Goal: Task Accomplishment & Management: Complete application form

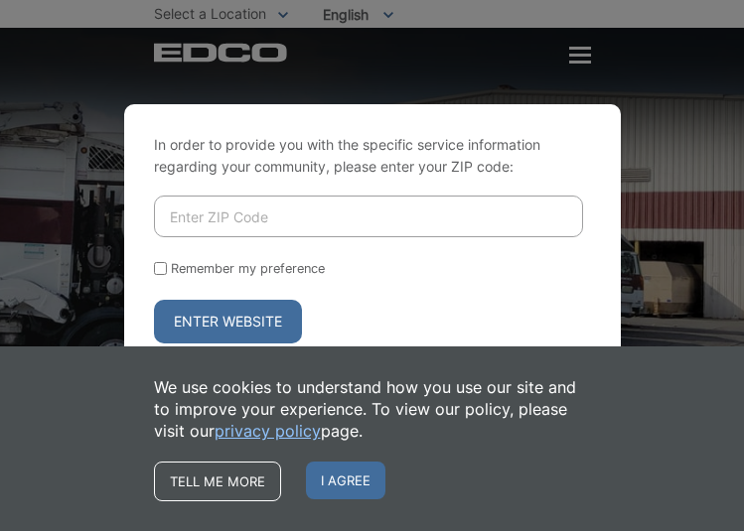
click at [237, 217] on input "Enter ZIP Code" at bounding box center [368, 217] width 429 height 42
type input "92028"
click at [215, 319] on button "Enter Website" at bounding box center [228, 322] width 148 height 44
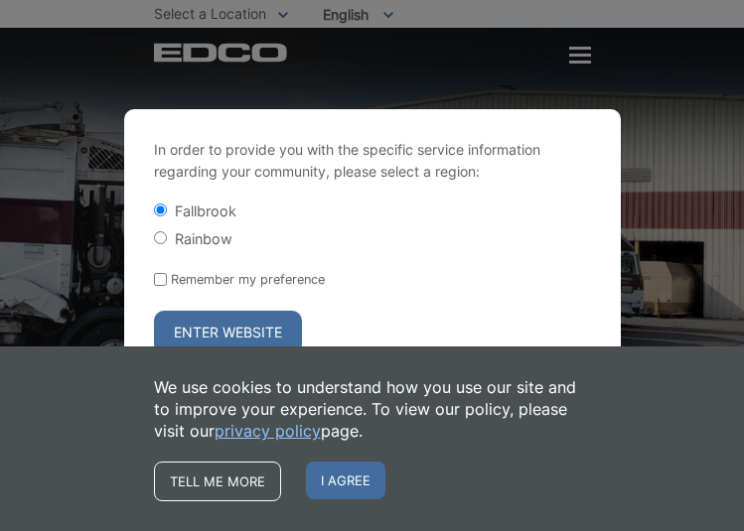
click at [217, 319] on button "Enter Website" at bounding box center [228, 333] width 148 height 44
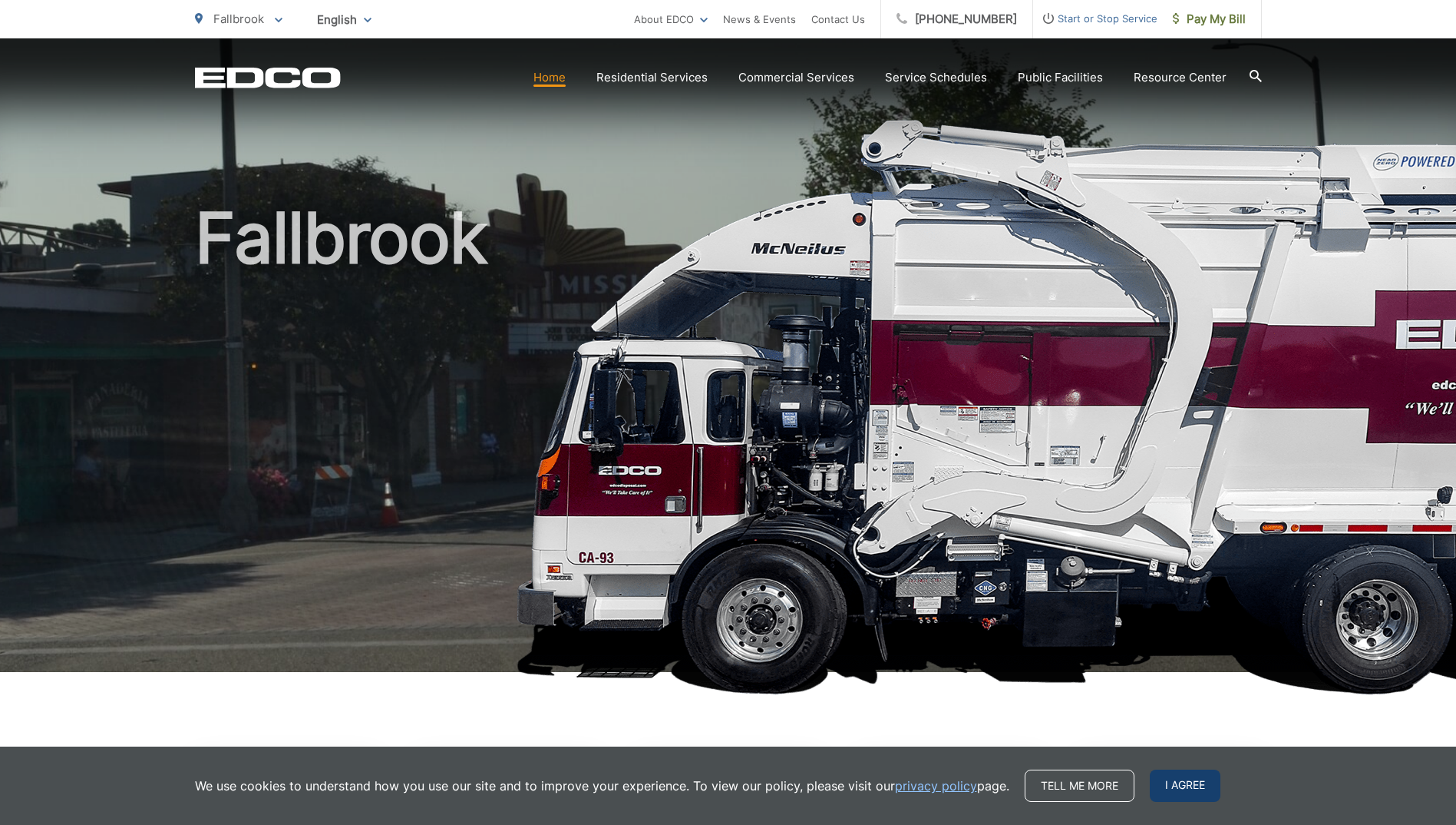
click at [563, 410] on span "I agree" at bounding box center [1185, 786] width 70 height 32
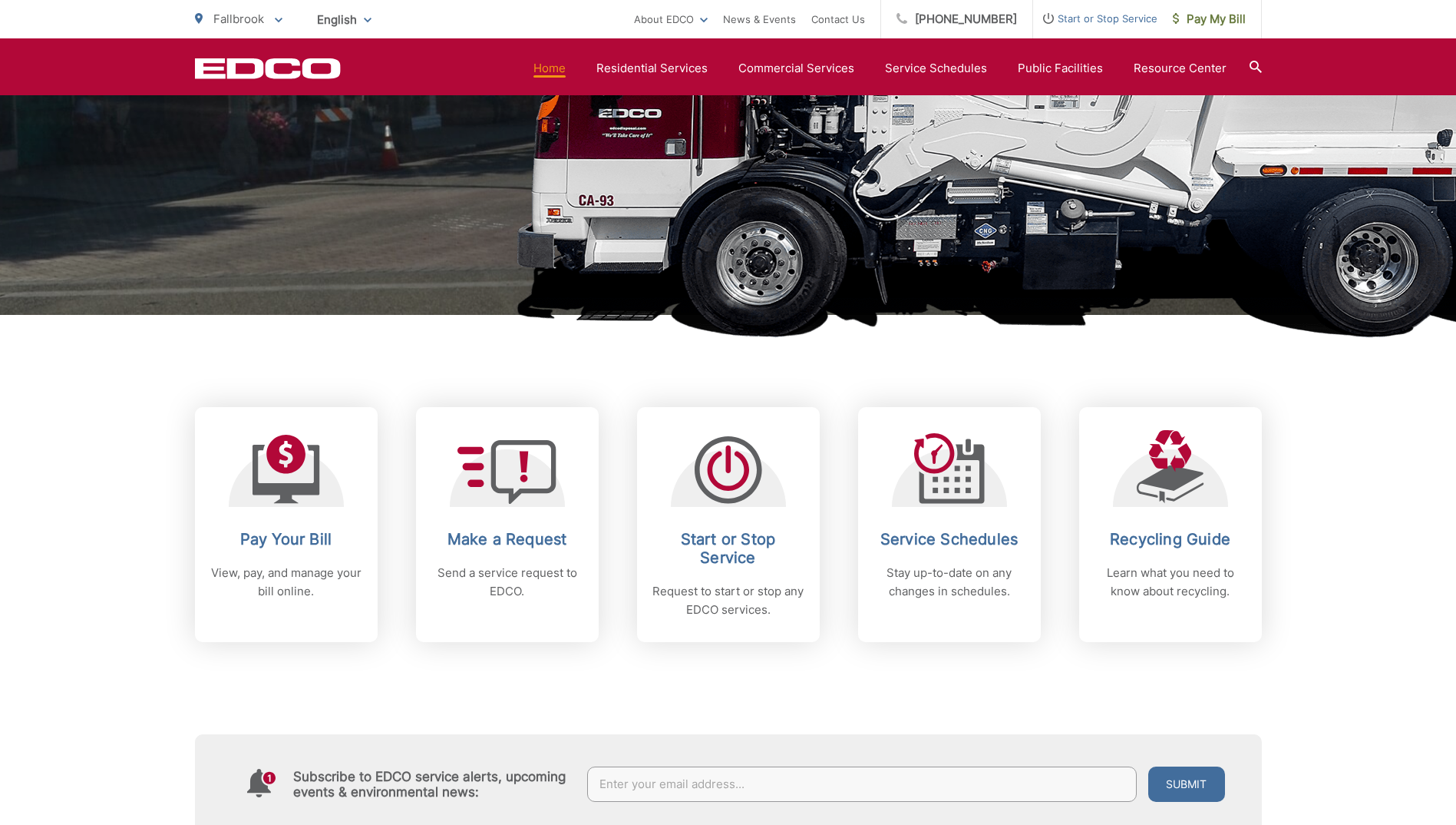
scroll to position [384, 0]
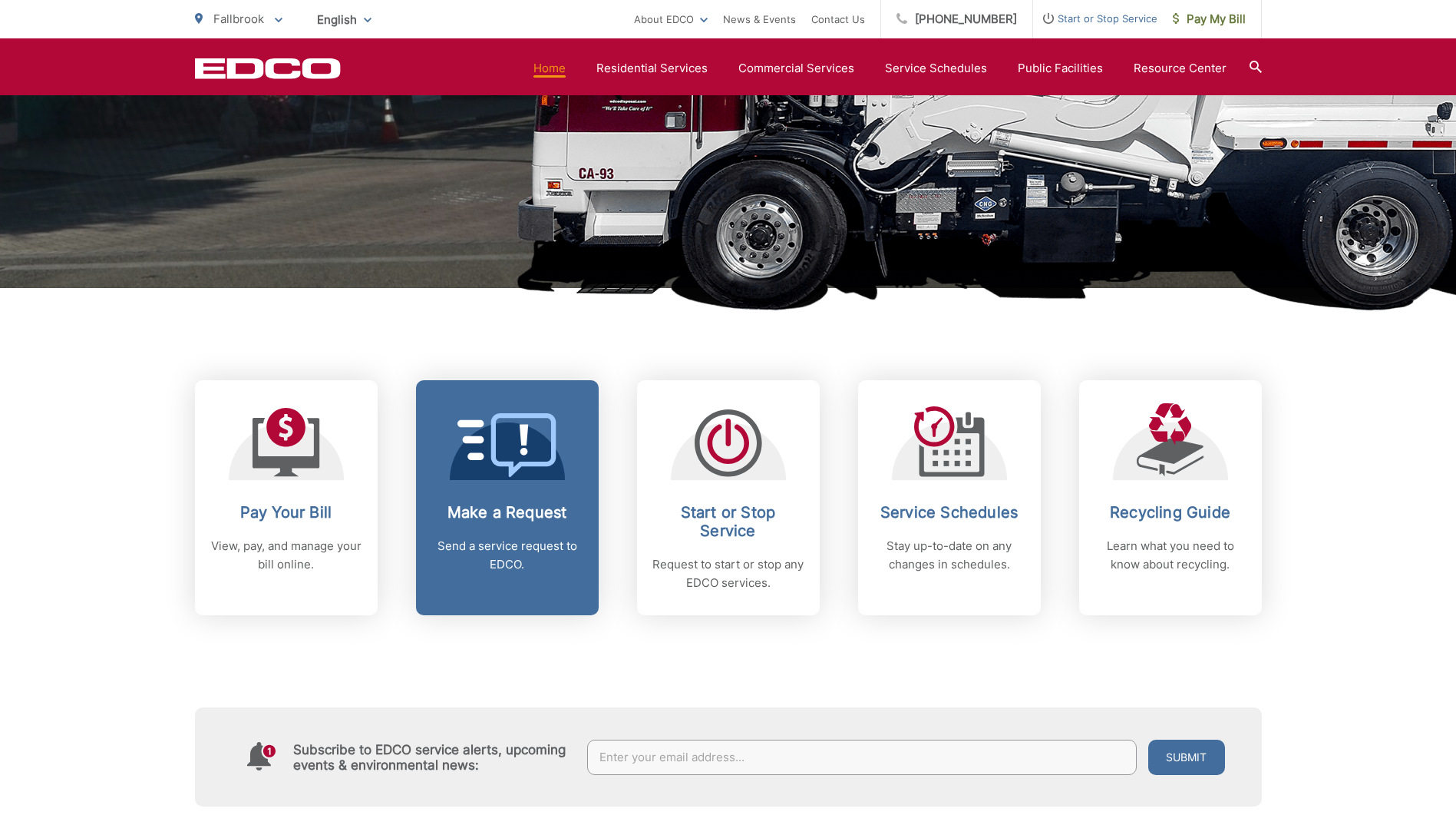
click at [518, 410] on div "Make a Request Send a service request to EDCO." at bounding box center [507, 537] width 152 height 70
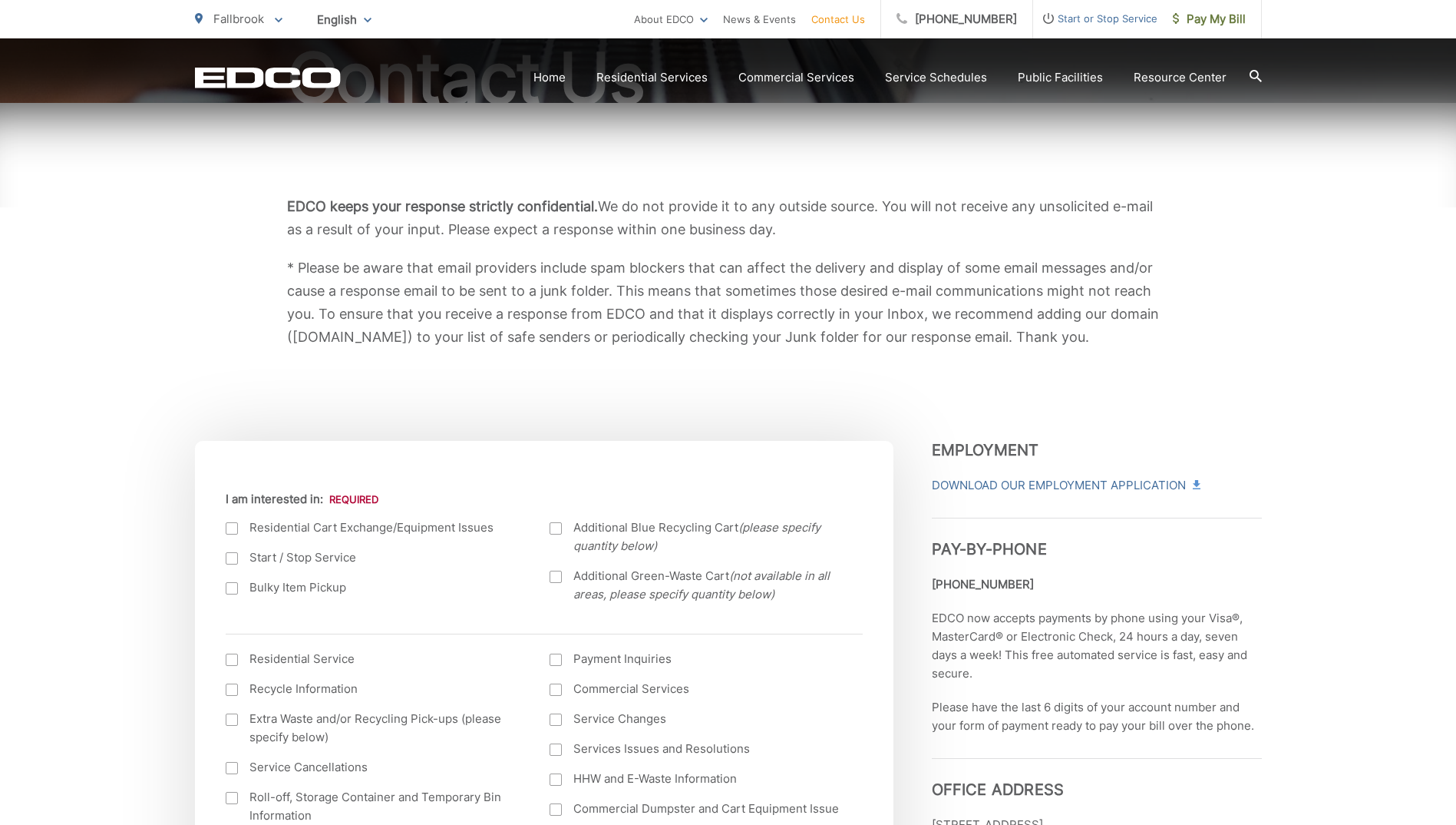
scroll to position [230, 0]
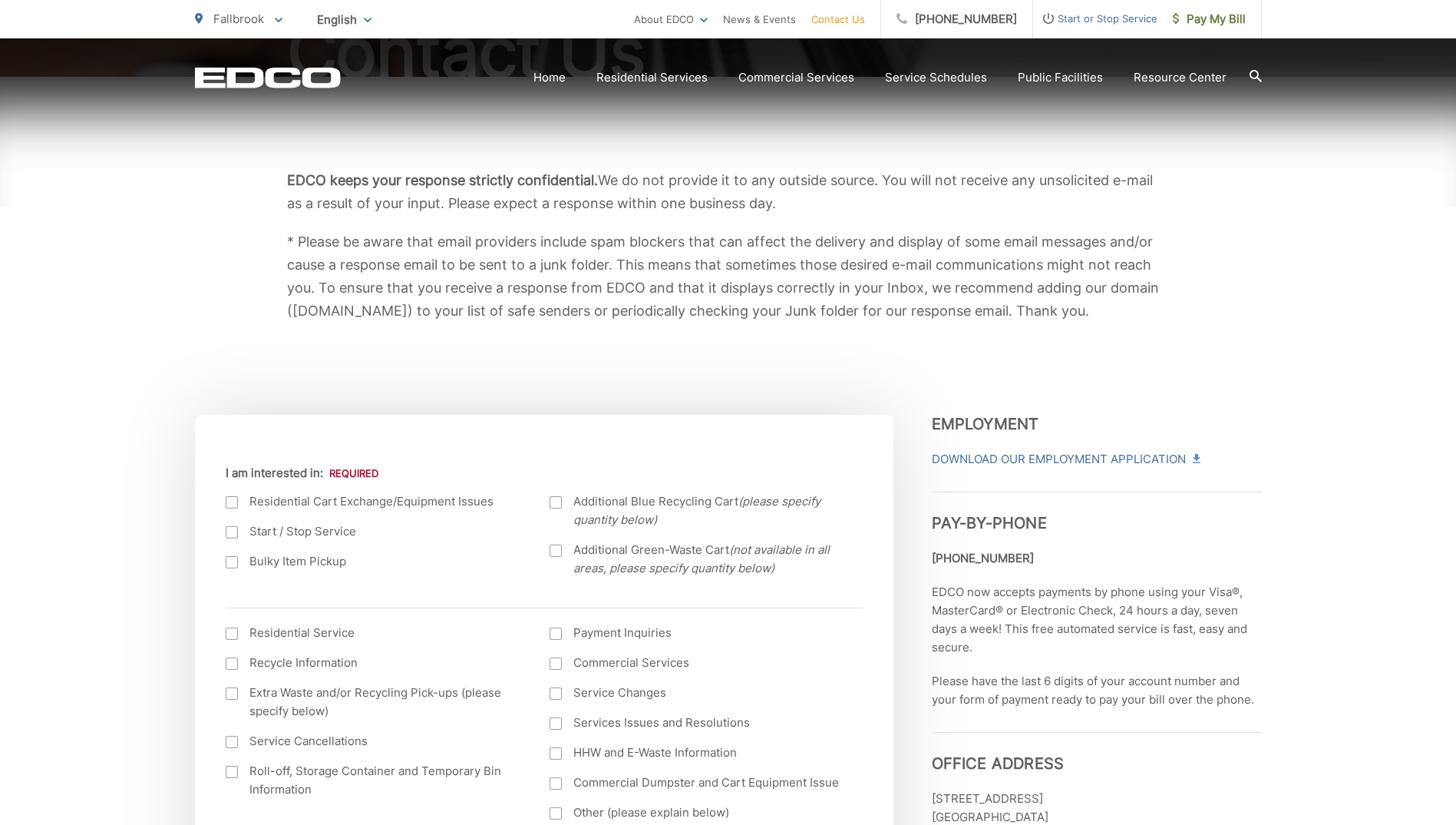
click at [230, 503] on div at bounding box center [232, 503] width 12 height 12
click at [0, 0] on input "I am interested in:" at bounding box center [0, 0] width 0 height 0
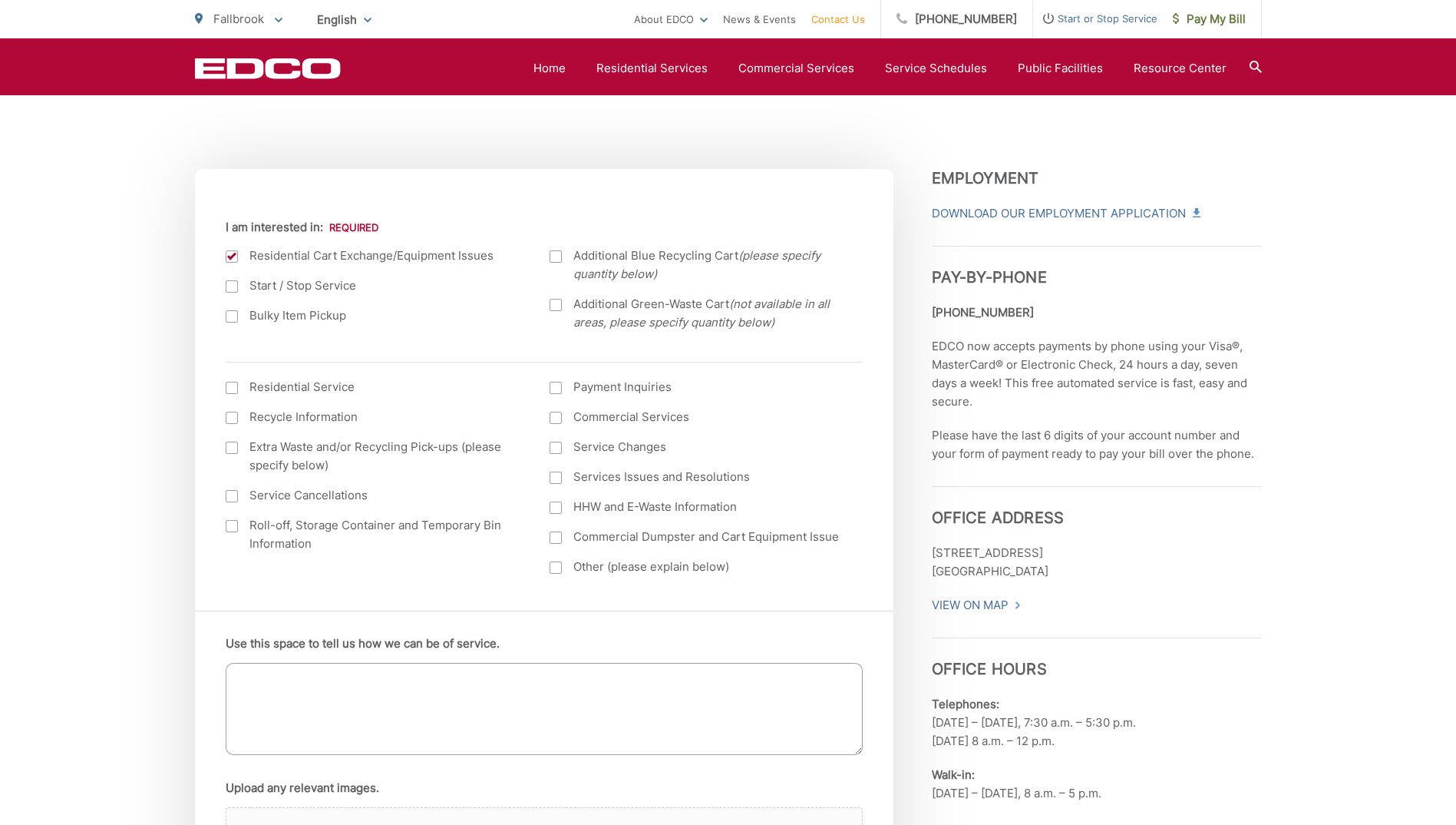
scroll to position [461, 0]
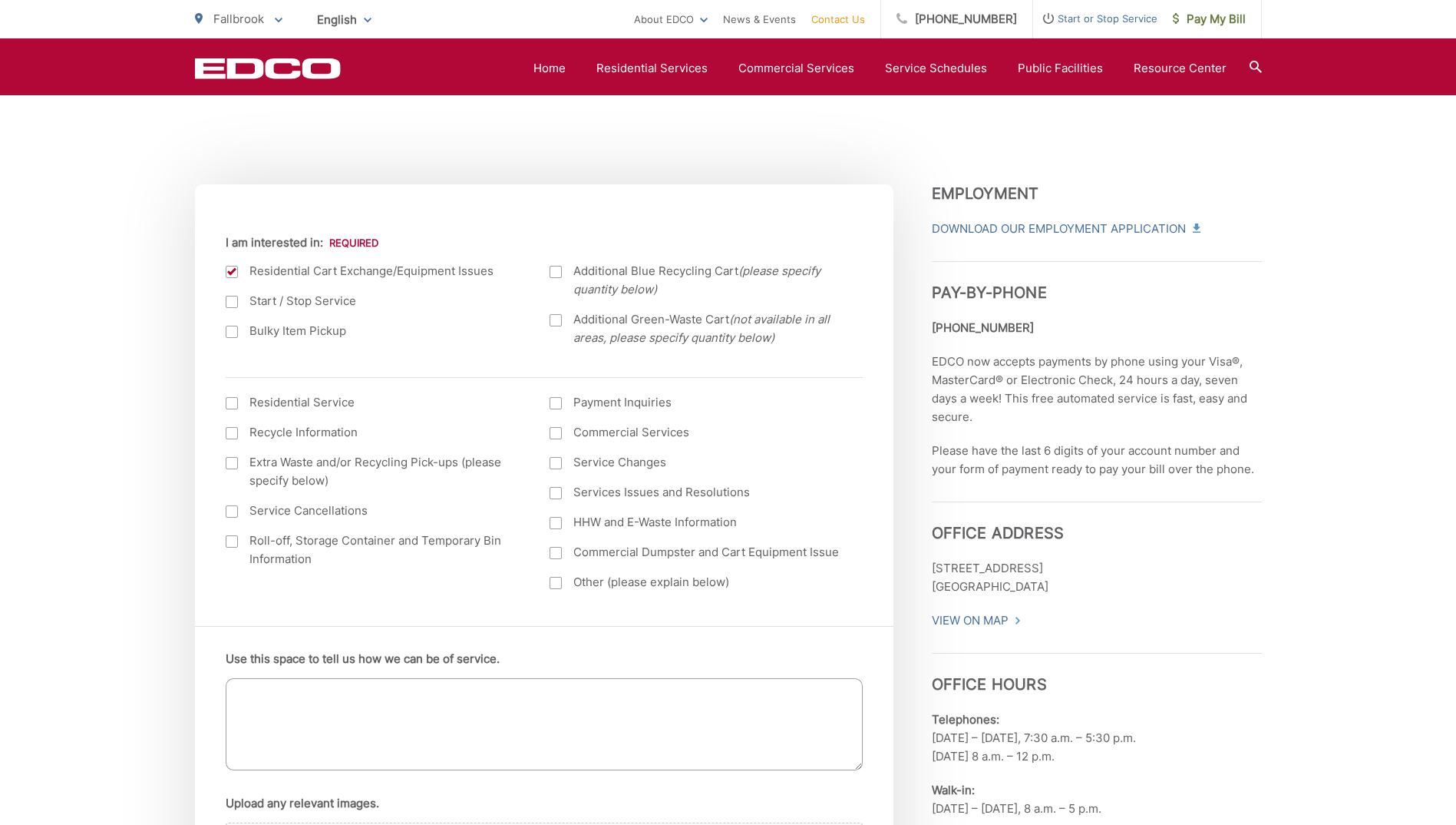
click at [281, 687] on textarea "Use this space to tell us how we can be of service." at bounding box center [544, 724] width 637 height 92
click at [447, 697] on textarea "Need two (2) new wheels for my Green Bin" at bounding box center [544, 724] width 637 height 92
type textarea "Need two (2) new wheels for my Green-Waste Cart"
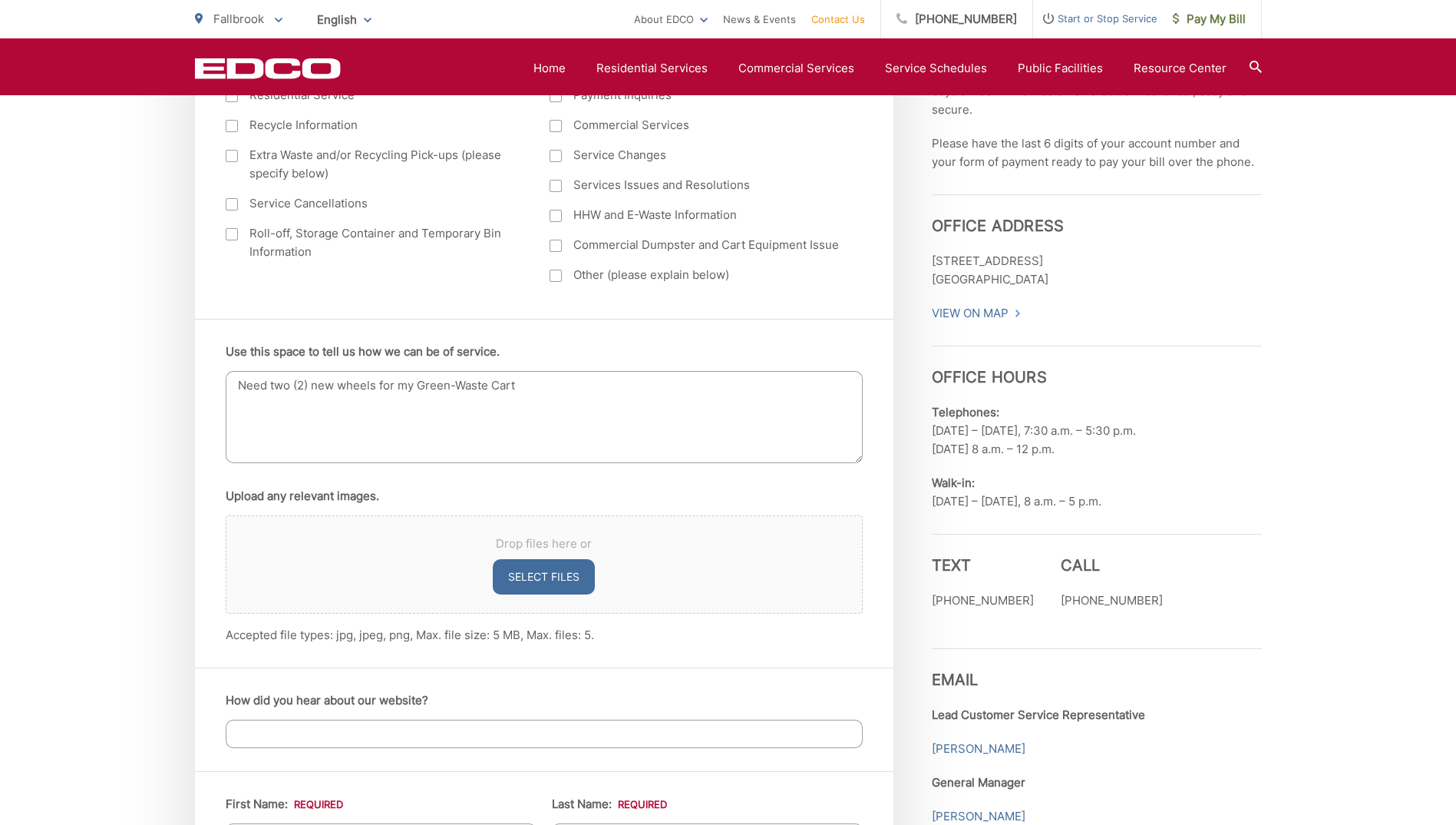
scroll to position [844, 0]
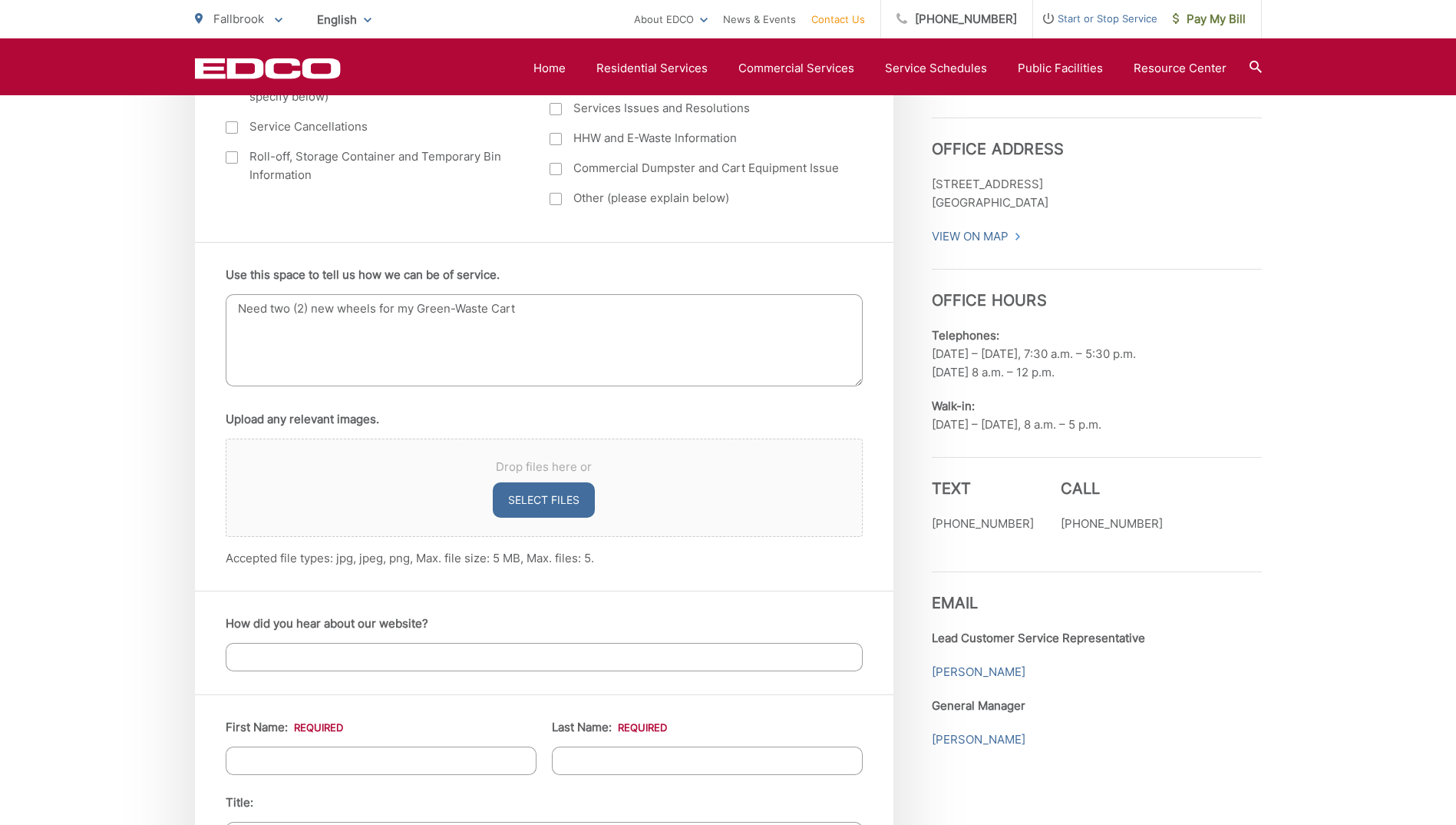
click at [273, 657] on input "How did you hear about our website?" at bounding box center [544, 656] width 637 height 29
type input "Billing"
click at [284, 765] on input "First Name: *" at bounding box center [381, 760] width 311 height 29
type input "Mary"
click at [649, 762] on input "Last Name: *" at bounding box center [707, 760] width 311 height 29
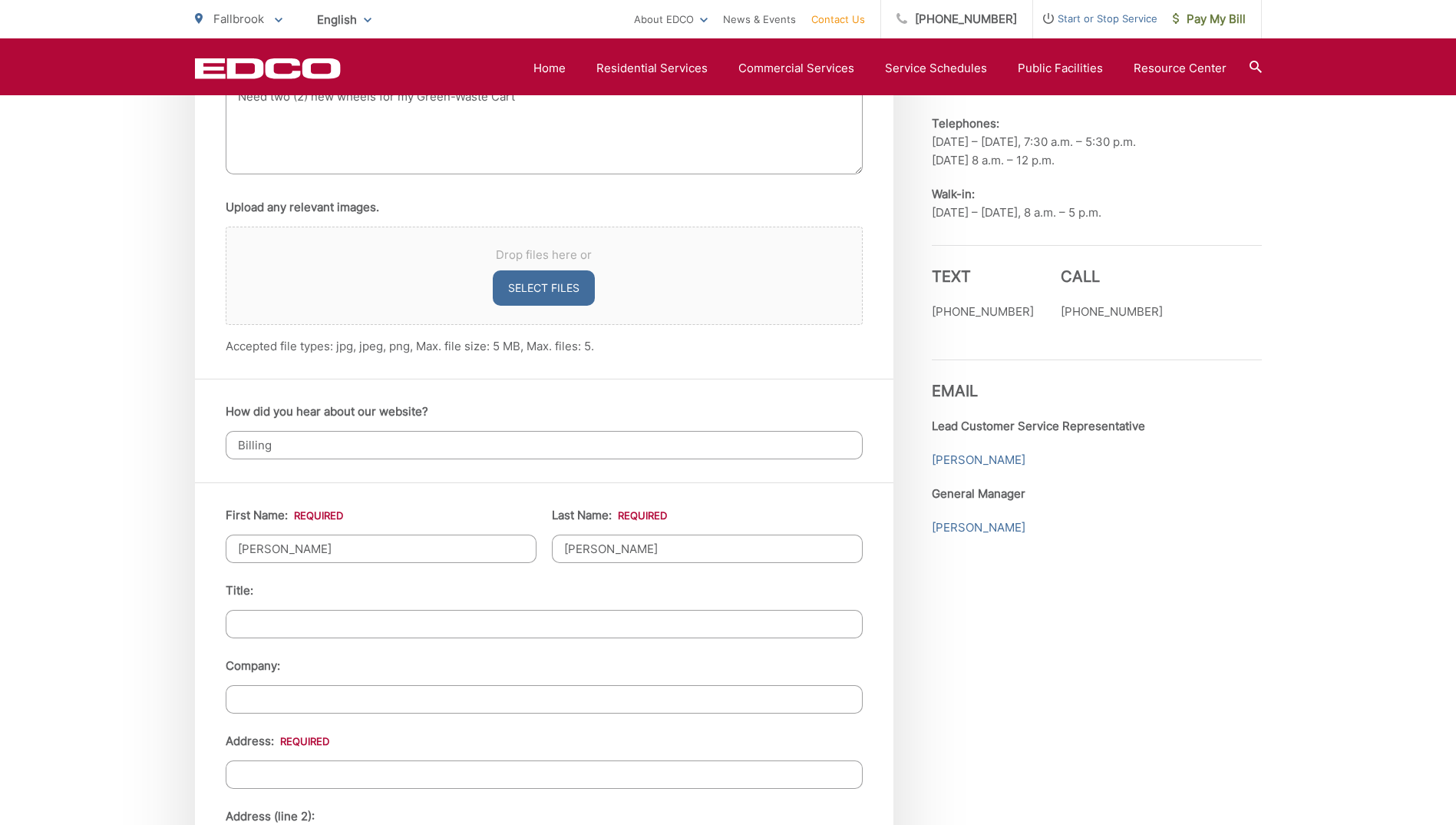
scroll to position [1075, 0]
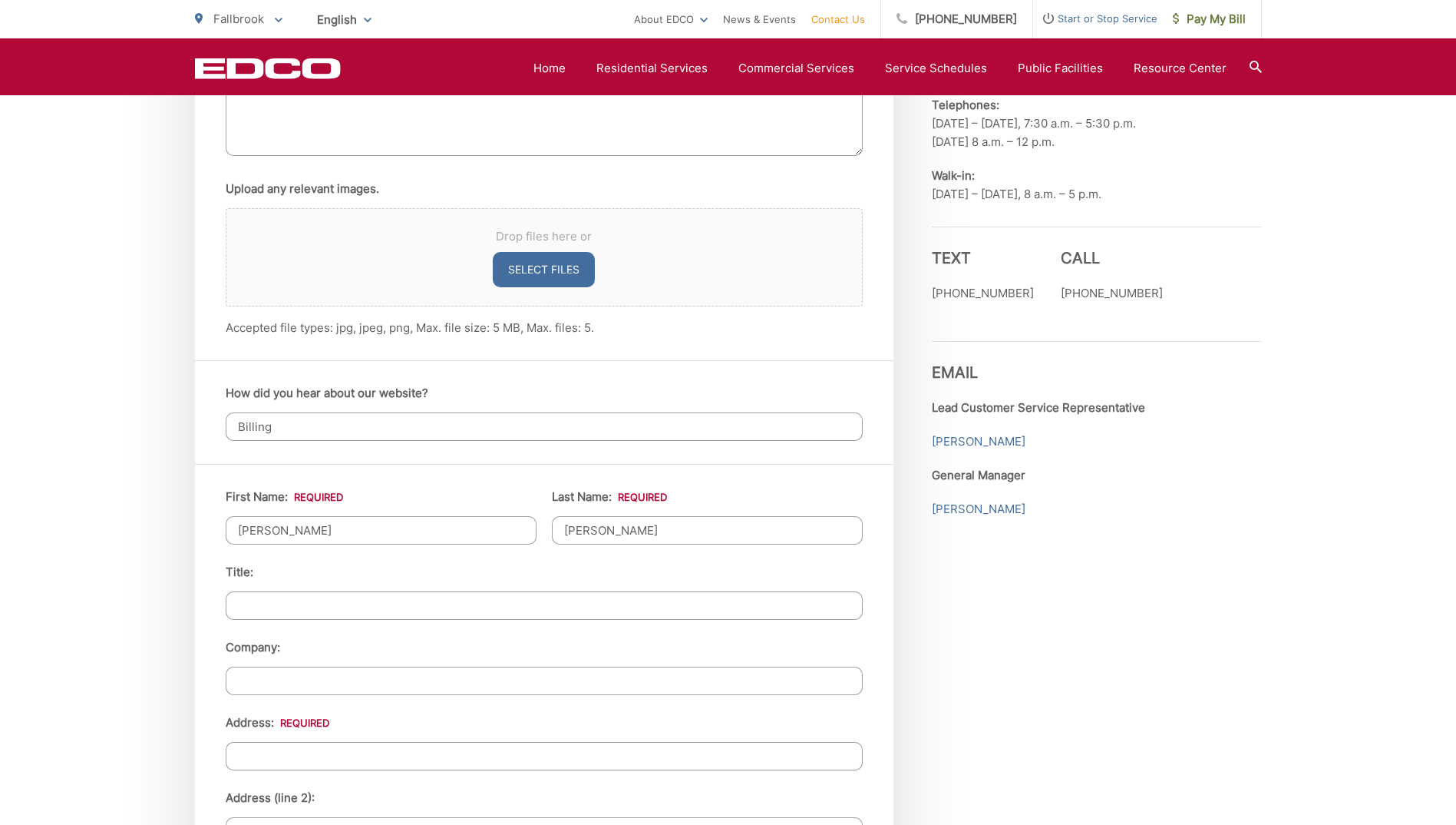
type input "Gorelick"
click at [263, 763] on input "Address: *" at bounding box center [544, 755] width 637 height 29
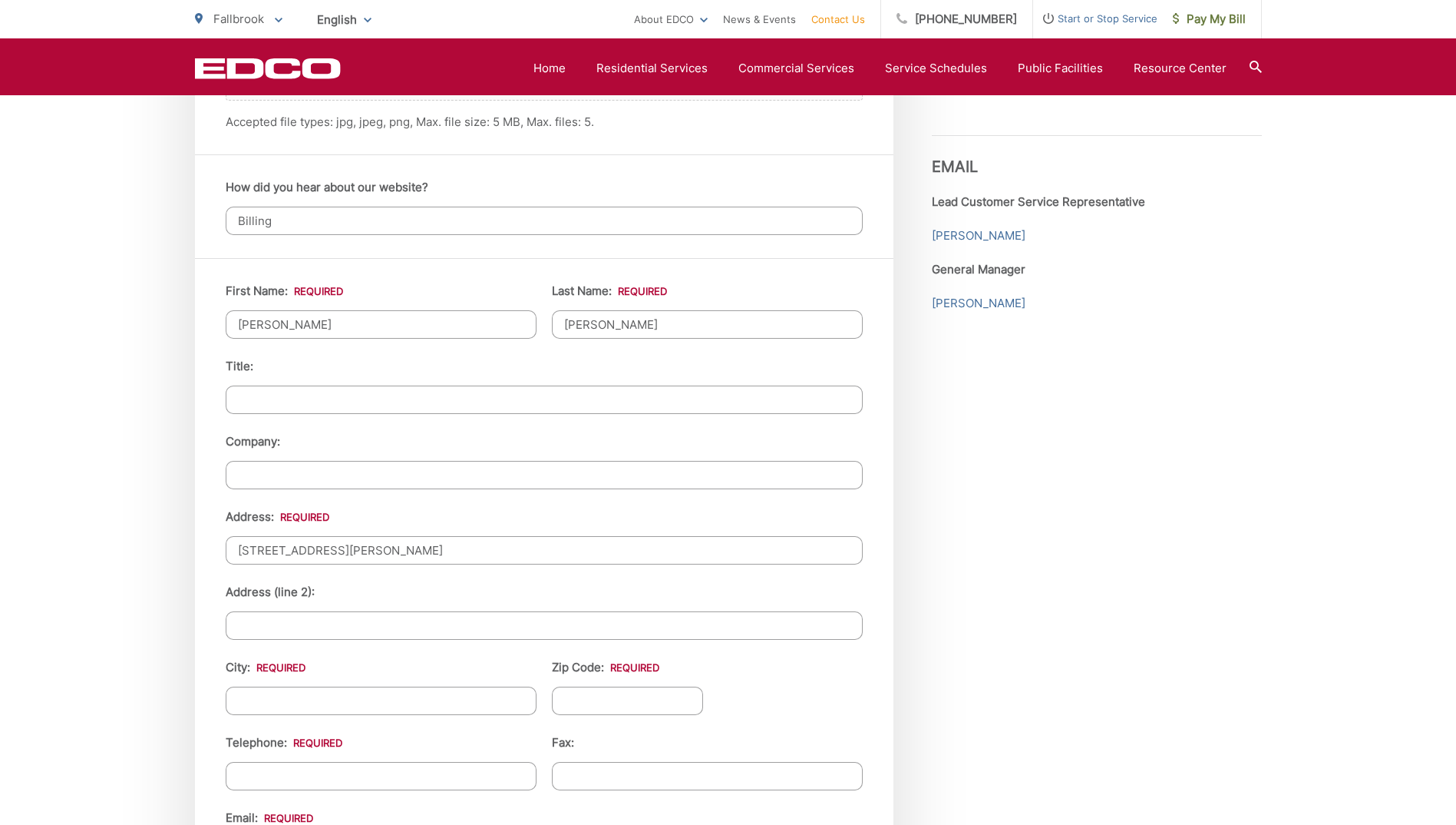
scroll to position [1305, 0]
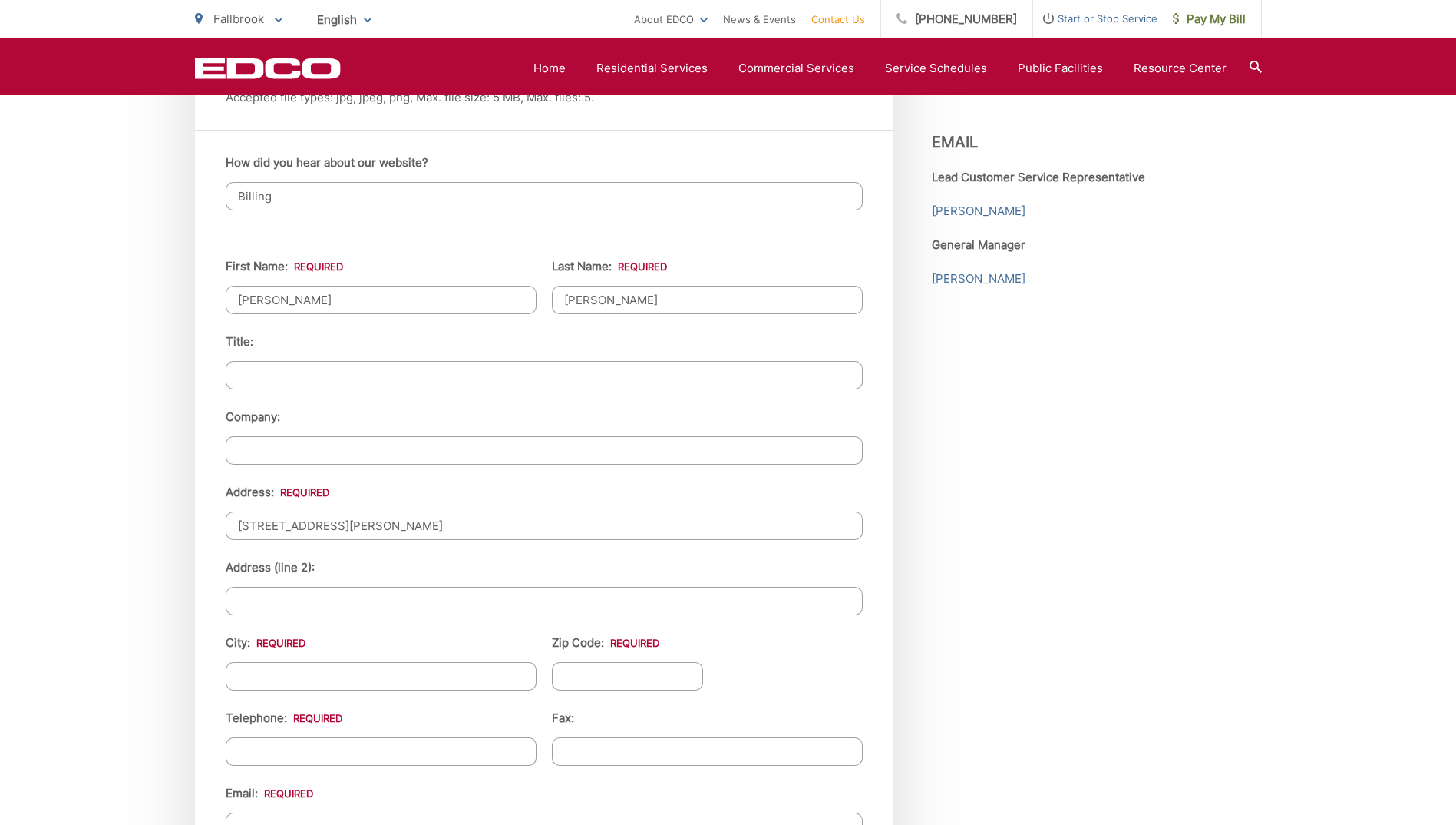
type input "20 Country Glen Rd"
click at [289, 674] on input "City: *" at bounding box center [381, 676] width 311 height 29
type input "Fallbrook"
click at [637, 670] on input "Zip Code: *" at bounding box center [628, 676] width 152 height 29
type input "92028"
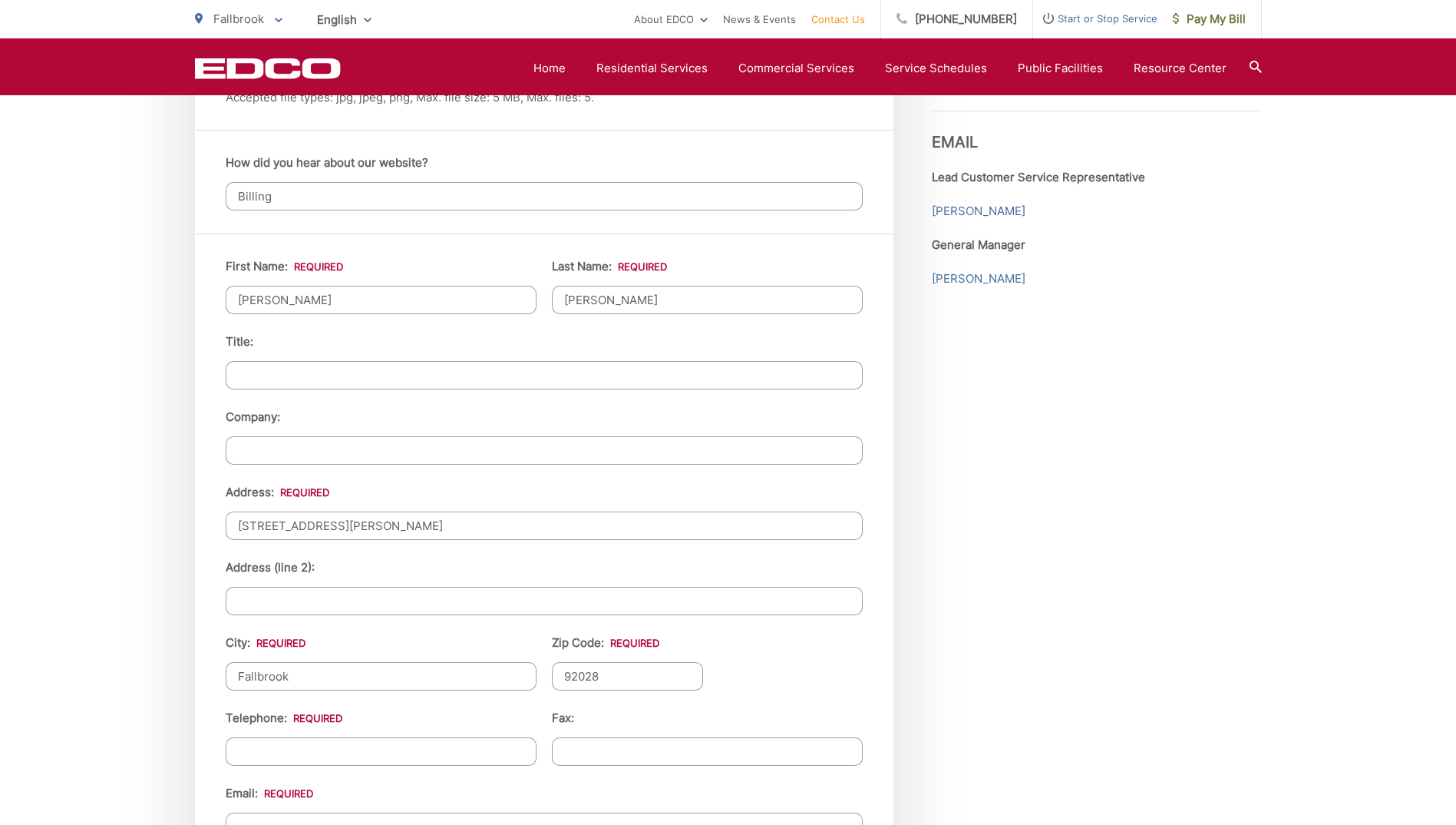
click at [308, 757] on input "Telephone: *" at bounding box center [381, 751] width 311 height 29
type input "(614) 314-8661"
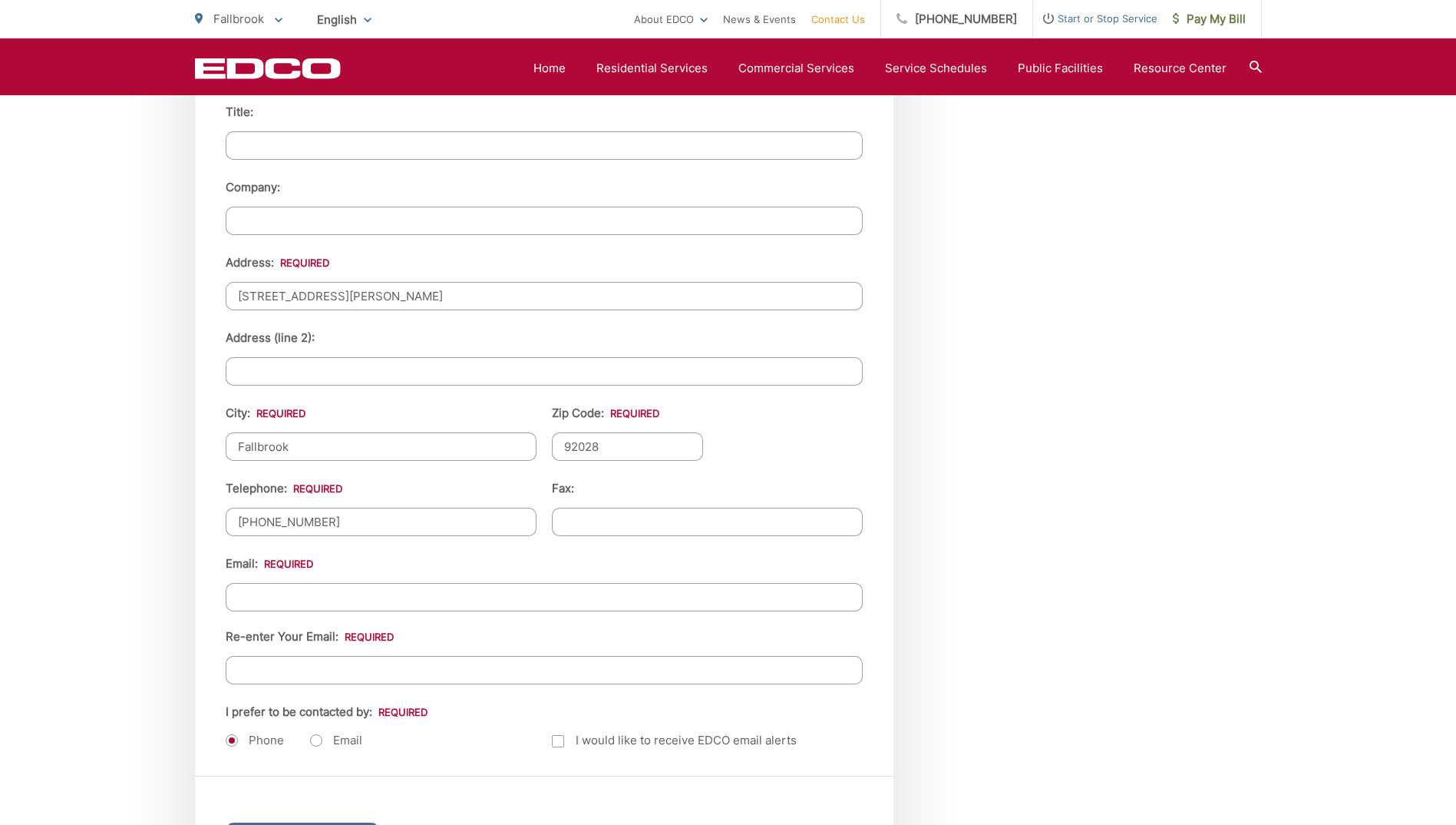
scroll to position [1536, 0]
click at [285, 600] on input "Email *" at bounding box center [544, 596] width 637 height 29
type input "old2020@gmail.com"
click at [284, 673] on input "Re-enter Your Email:" at bounding box center [544, 669] width 637 height 29
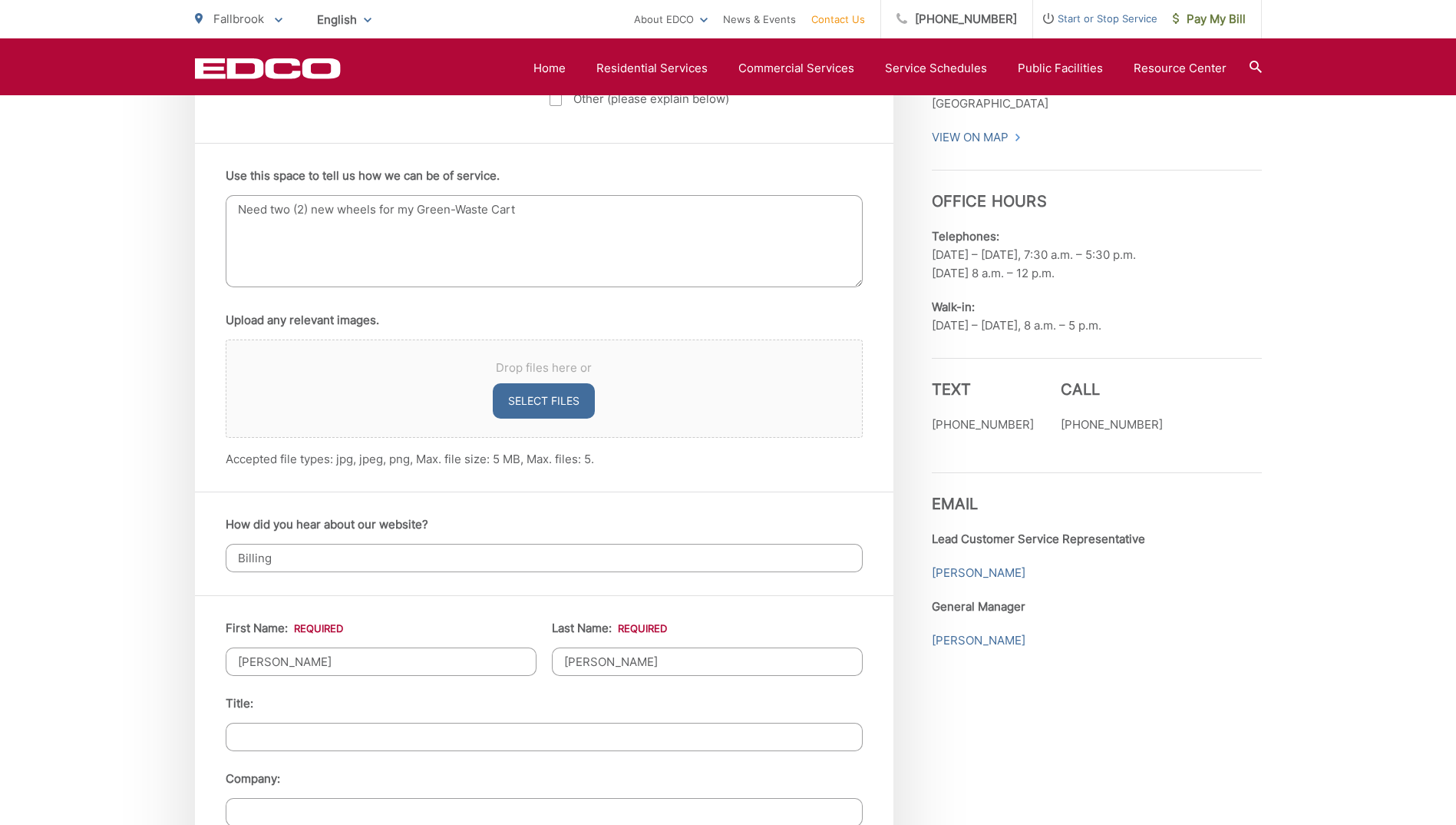
scroll to position [768, 0]
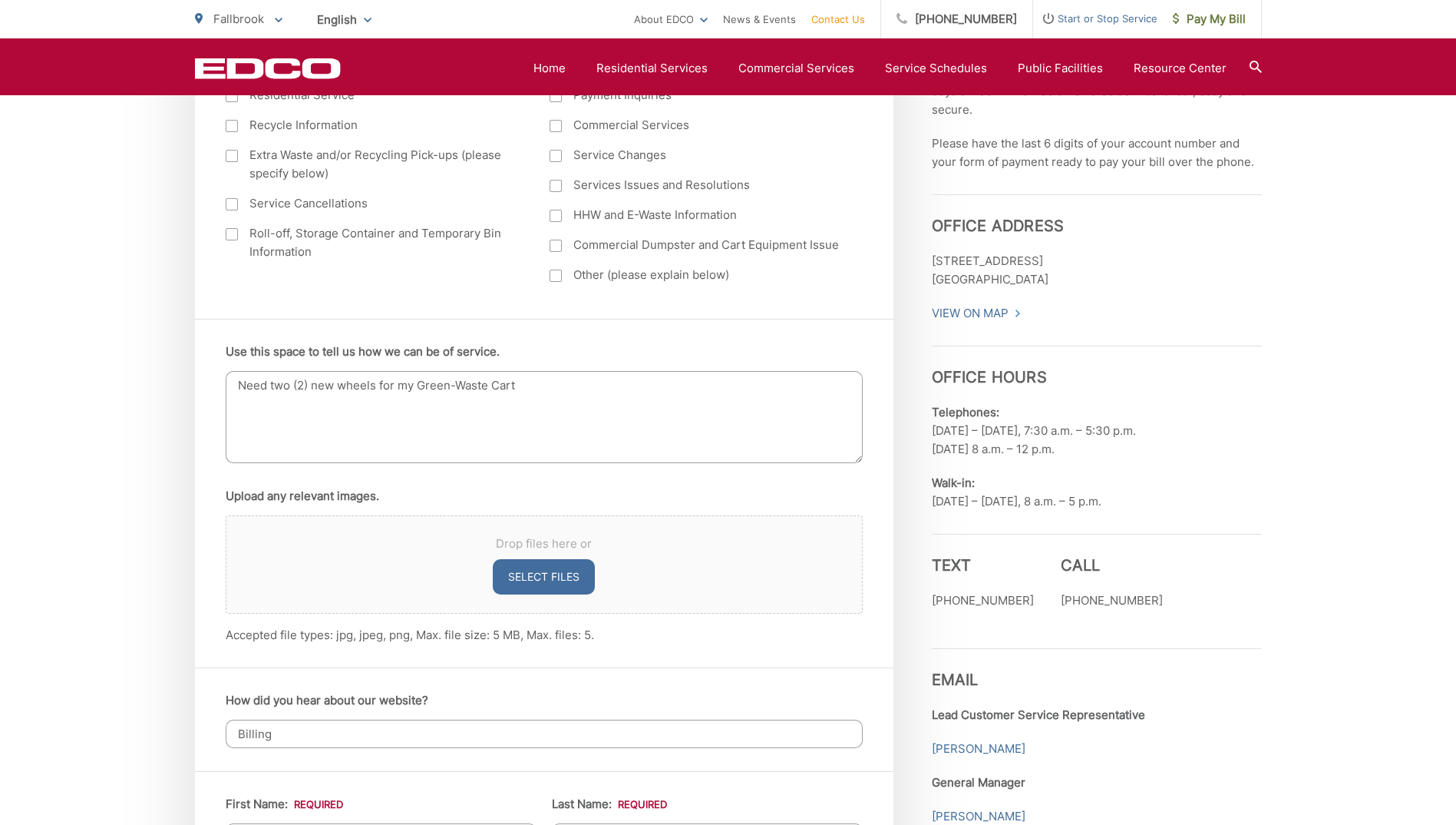
type input "old2020@gmail.com"
click at [523, 384] on textarea "Need two (2) new wheels for my Green-Waste Cart" at bounding box center [544, 417] width 637 height 92
click at [663, 386] on textarea "Need two (2) new wheels for my Green-Waste Cart. Wheels have broken and do not …" at bounding box center [544, 417] width 637 height 92
click at [757, 383] on textarea "Need two (2) new wheels for my Green-Waste Cart. Wheels have broken and Carts d…" at bounding box center [544, 417] width 637 height 92
click at [600, 385] on textarea "Need two (2) new wheels for my Green-Waste Cart. Wheels have broken and Carts d…" at bounding box center [544, 417] width 637 height 92
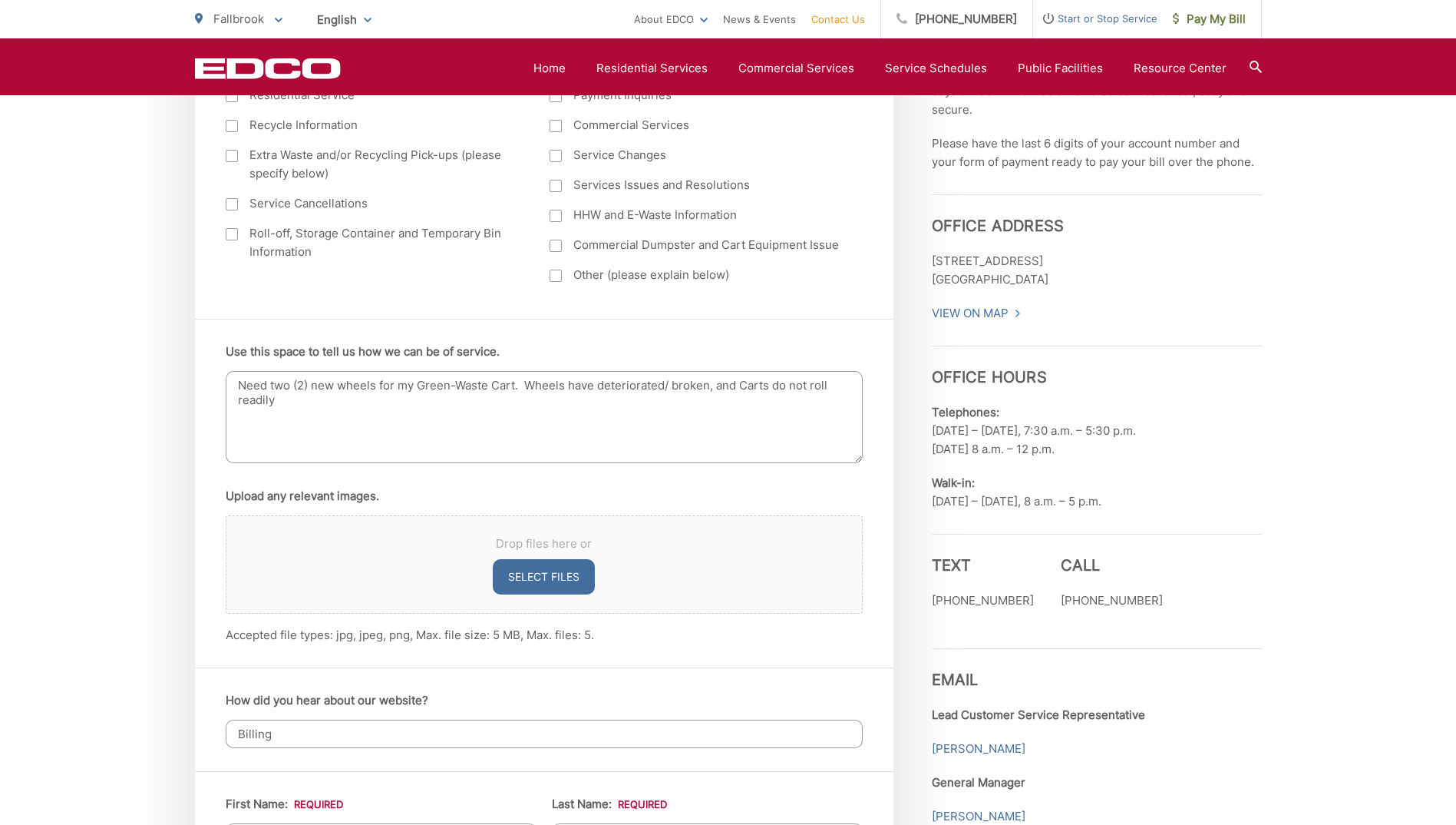
click at [282, 402] on textarea "Need two (2) new wheels for my Green-Waste Cart. Wheels have deteriorated/ brok…" at bounding box center [544, 417] width 637 height 92
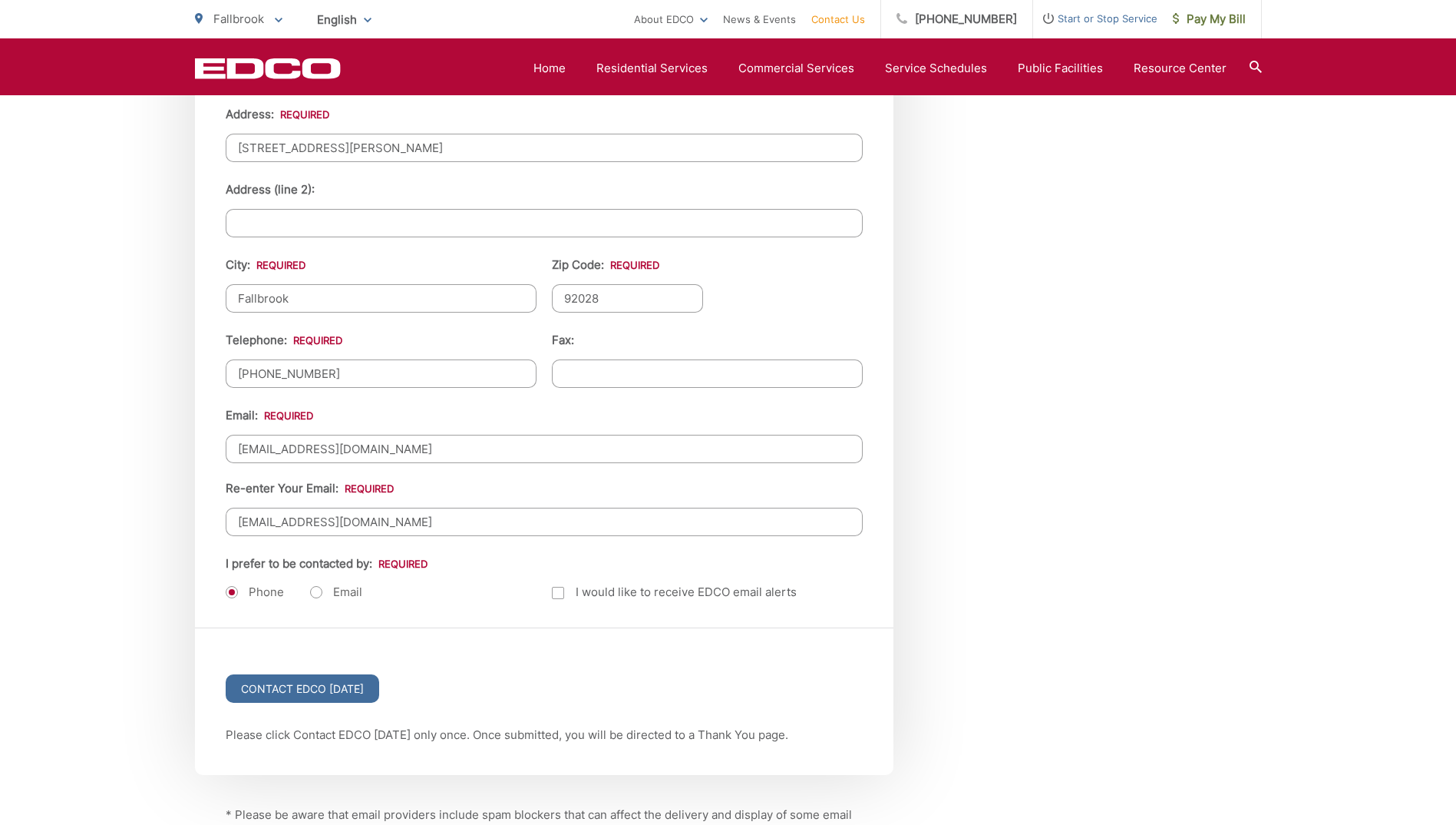
scroll to position [1689, 0]
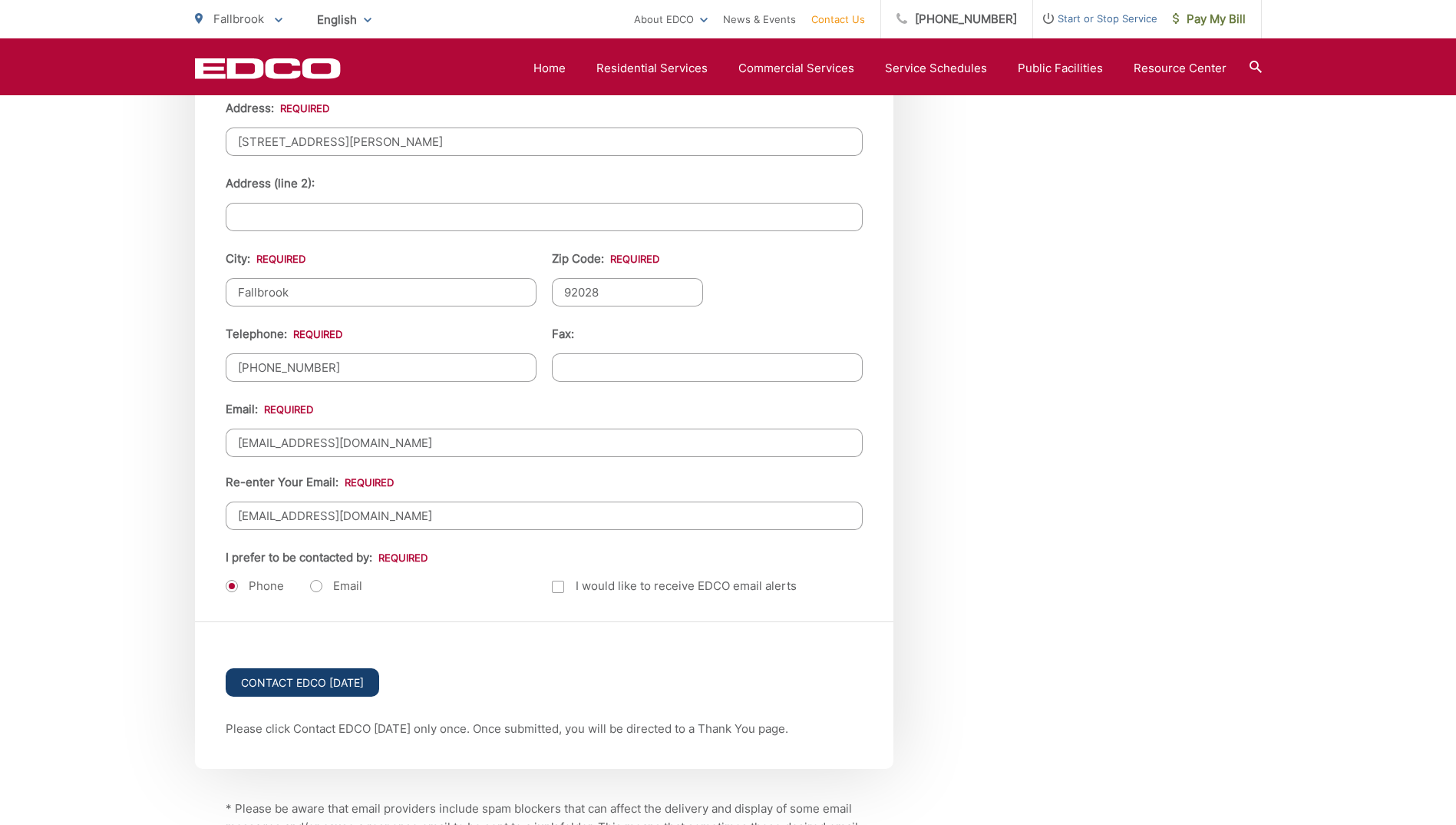
type textarea "Need two (2) new wheels for my Green-Waste Cart. Wheels have deteriorated/ brok…"
click at [294, 677] on input "Contact EDCO Today" at bounding box center [302, 682] width 154 height 29
